Goal: Use online tool/utility: Utilize a website feature to perform a specific function

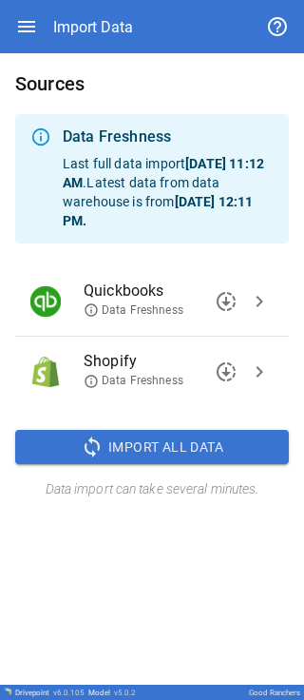
click at [146, 445] on span "Import All Data" at bounding box center [165, 448] width 115 height 24
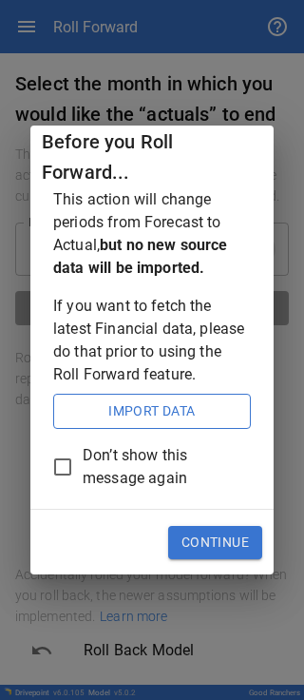
click at [159, 422] on button "Import Data" at bounding box center [152, 412] width 198 height 36
click at [215, 537] on button "Continue" at bounding box center [215, 543] width 94 height 34
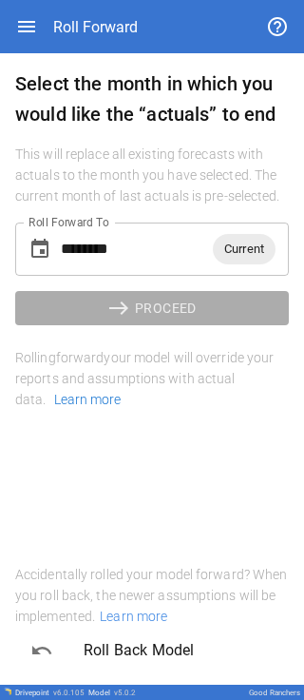
click at [241, 255] on span "Current" at bounding box center [244, 249] width 63 height 22
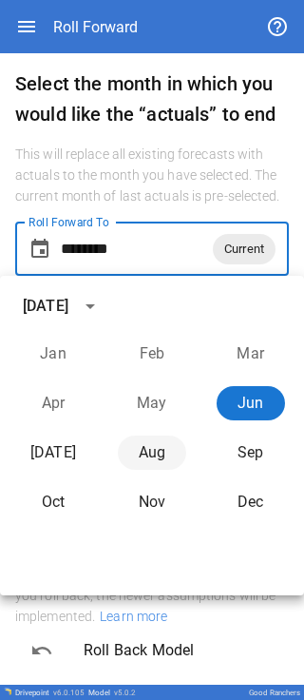
click at [137, 454] on button "Aug" at bounding box center [152, 453] width 68 height 34
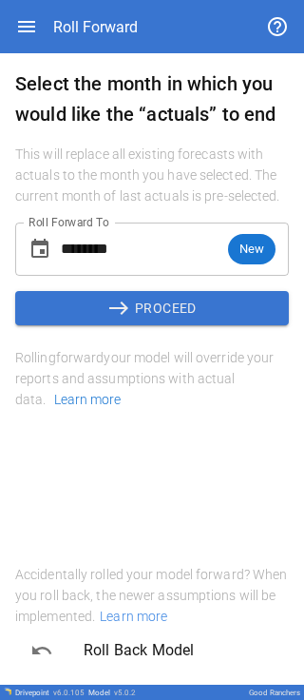
click at [124, 250] on input "********" at bounding box center [144, 249] width 167 height 53
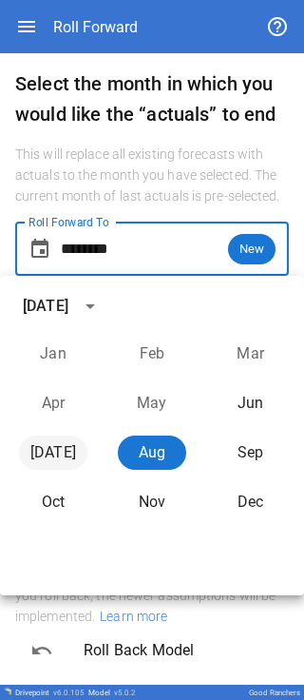
click at [65, 450] on button "Jul" at bounding box center [53, 453] width 68 height 34
type input "********"
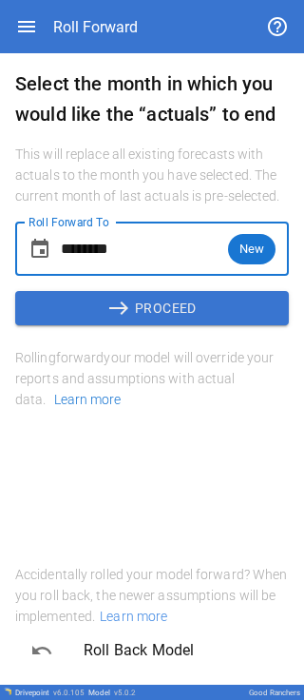
drag, startPoint x: 155, startPoint y: 484, endPoint x: 167, endPoint y: 356, distance: 129.0
click at [155, 482] on div "Select the month in which you would like the “actuals” to end This will replace…" at bounding box center [152, 374] width 304 height 643
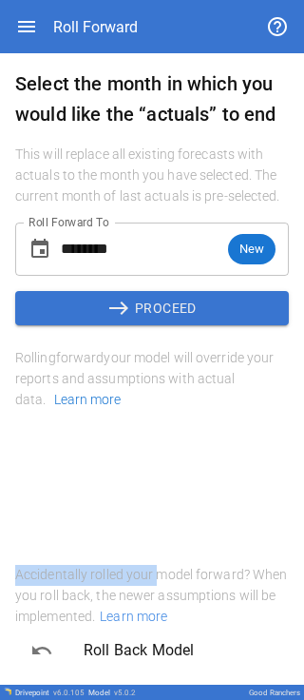
click at [124, 300] on span "east" at bounding box center [121, 308] width 28 height 23
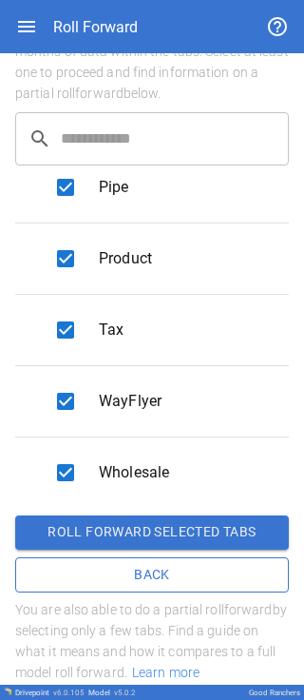
scroll to position [109, 0]
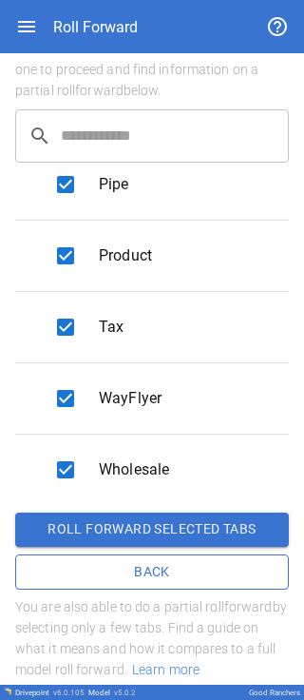
click at [222, 524] on button "Roll forward selected tabs" at bounding box center [152, 530] width 274 height 34
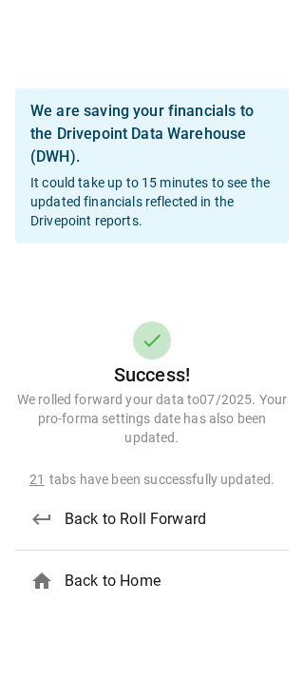
scroll to position [0, 0]
